Goal: Obtain resource: Obtain resource

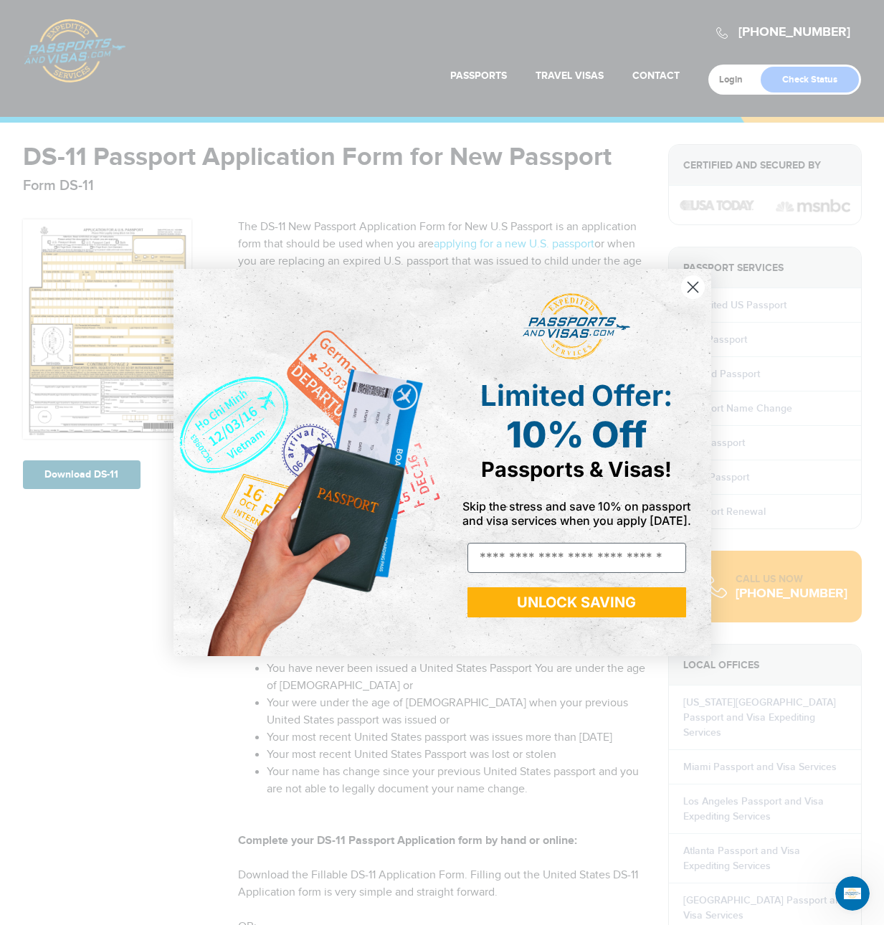
click at [693, 292] on circle "Close dialog" at bounding box center [692, 287] width 24 height 24
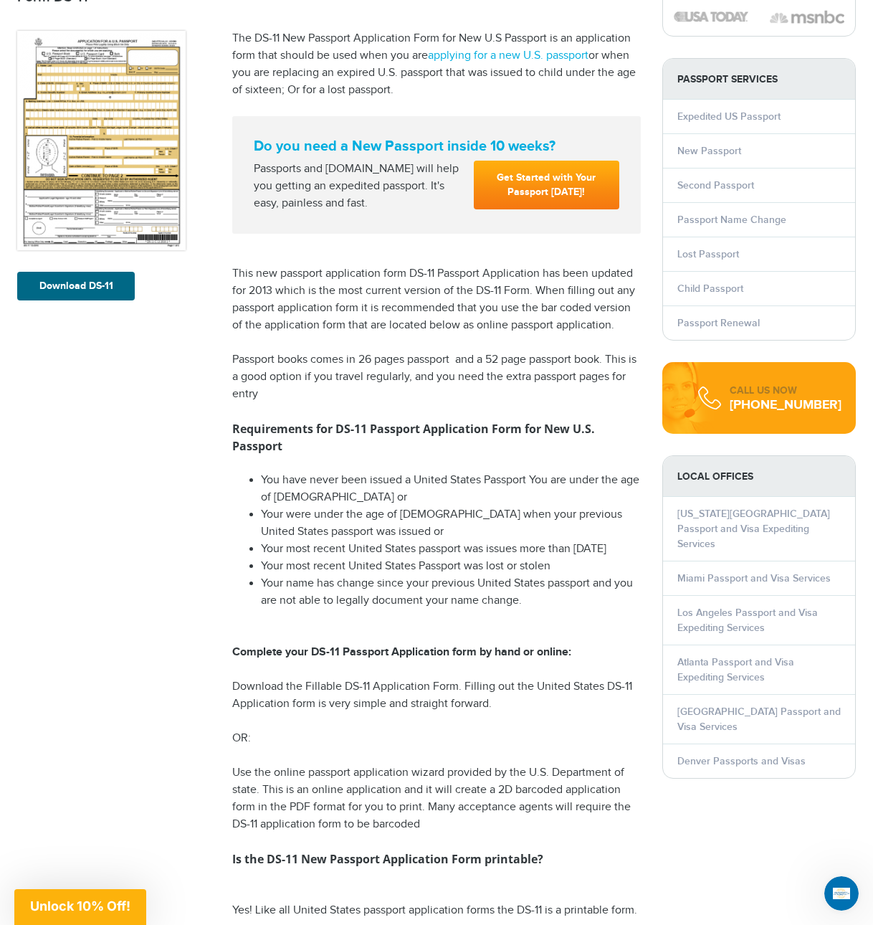
scroll to position [143, 0]
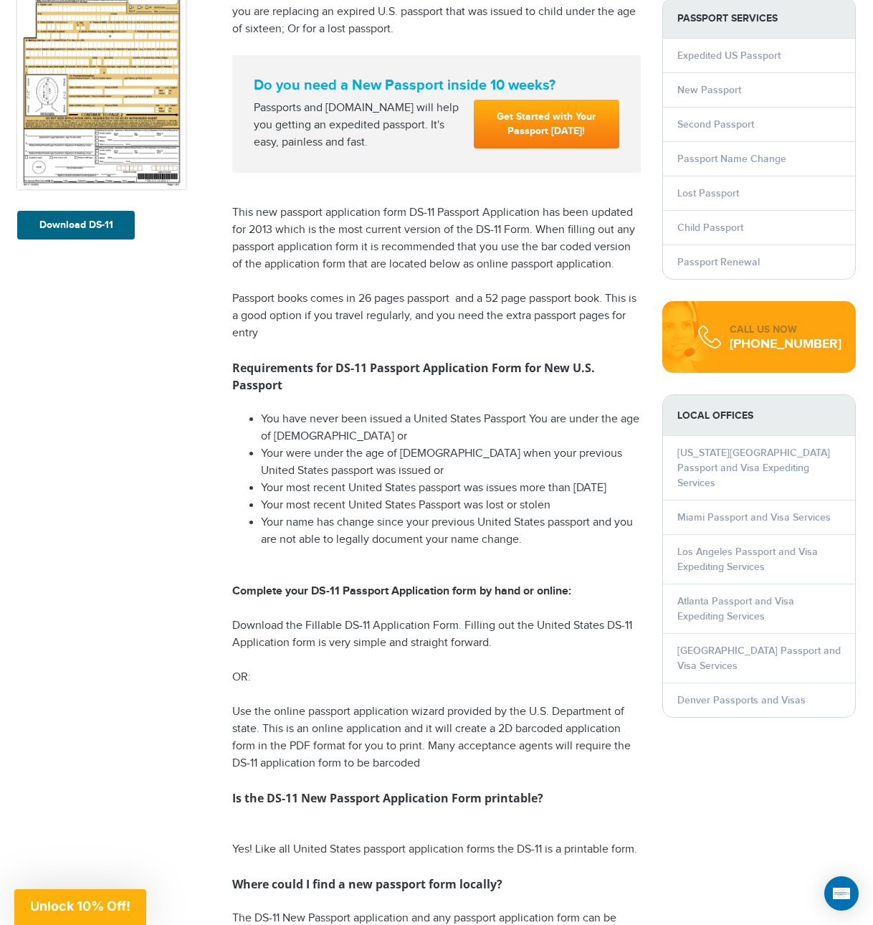
scroll to position [72, 0]
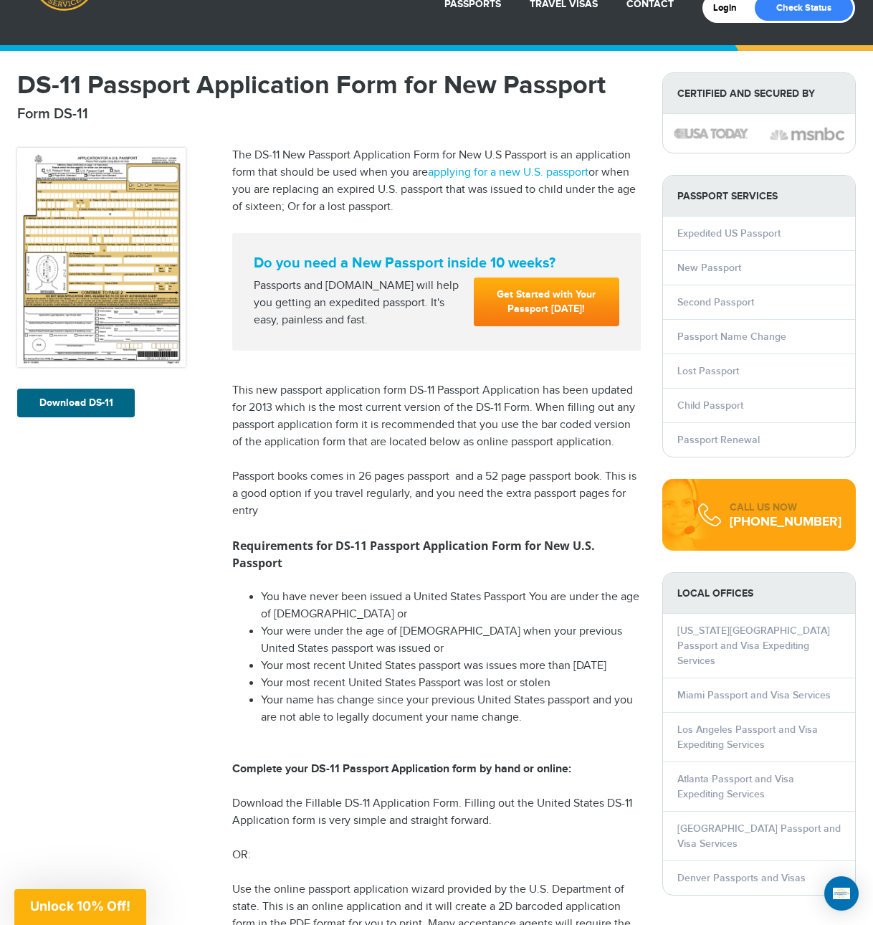
click at [124, 310] on img at bounding box center [101, 257] width 168 height 219
